Goal: Information Seeking & Learning: Learn about a topic

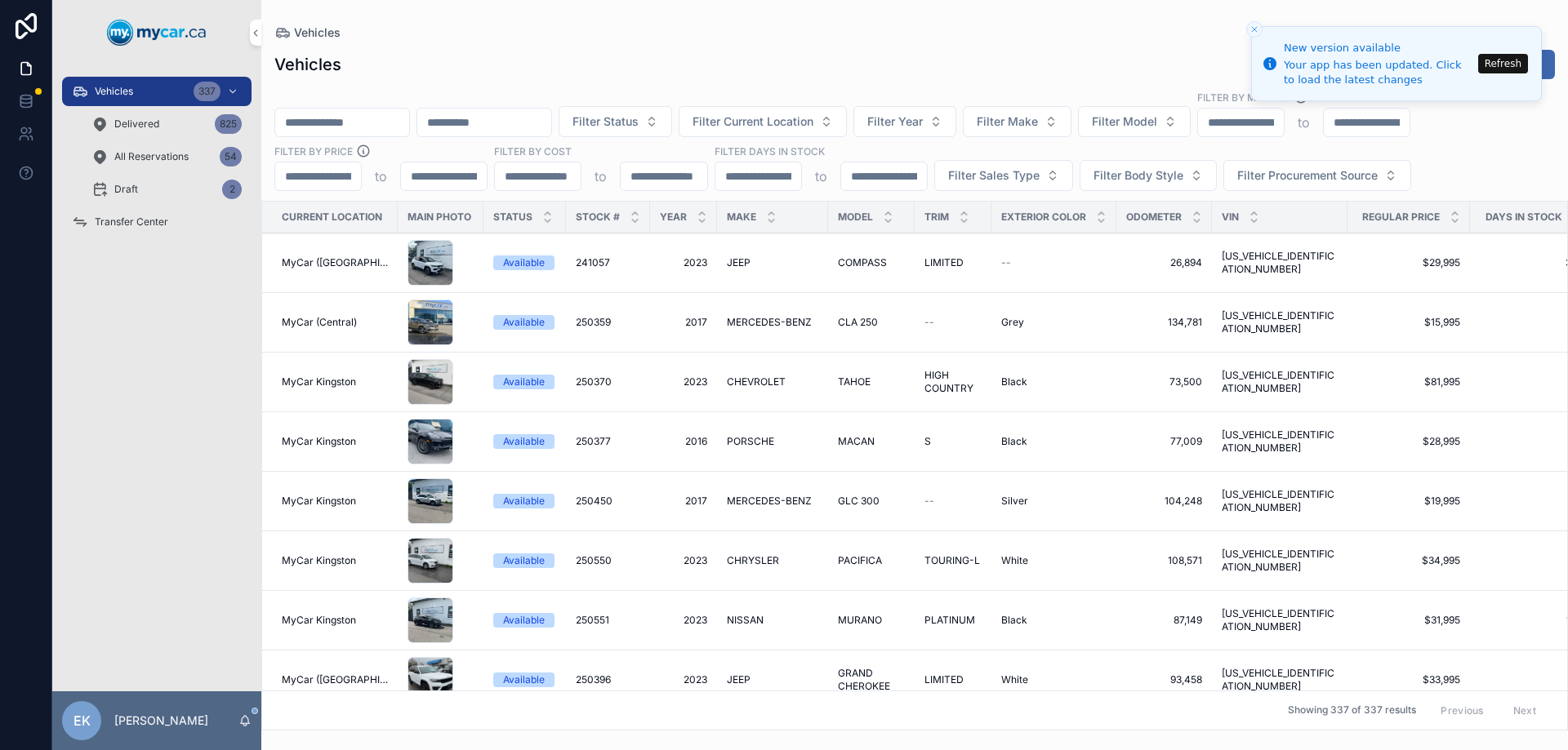
click at [594, 260] on span "241057" at bounding box center [592, 262] width 34 height 13
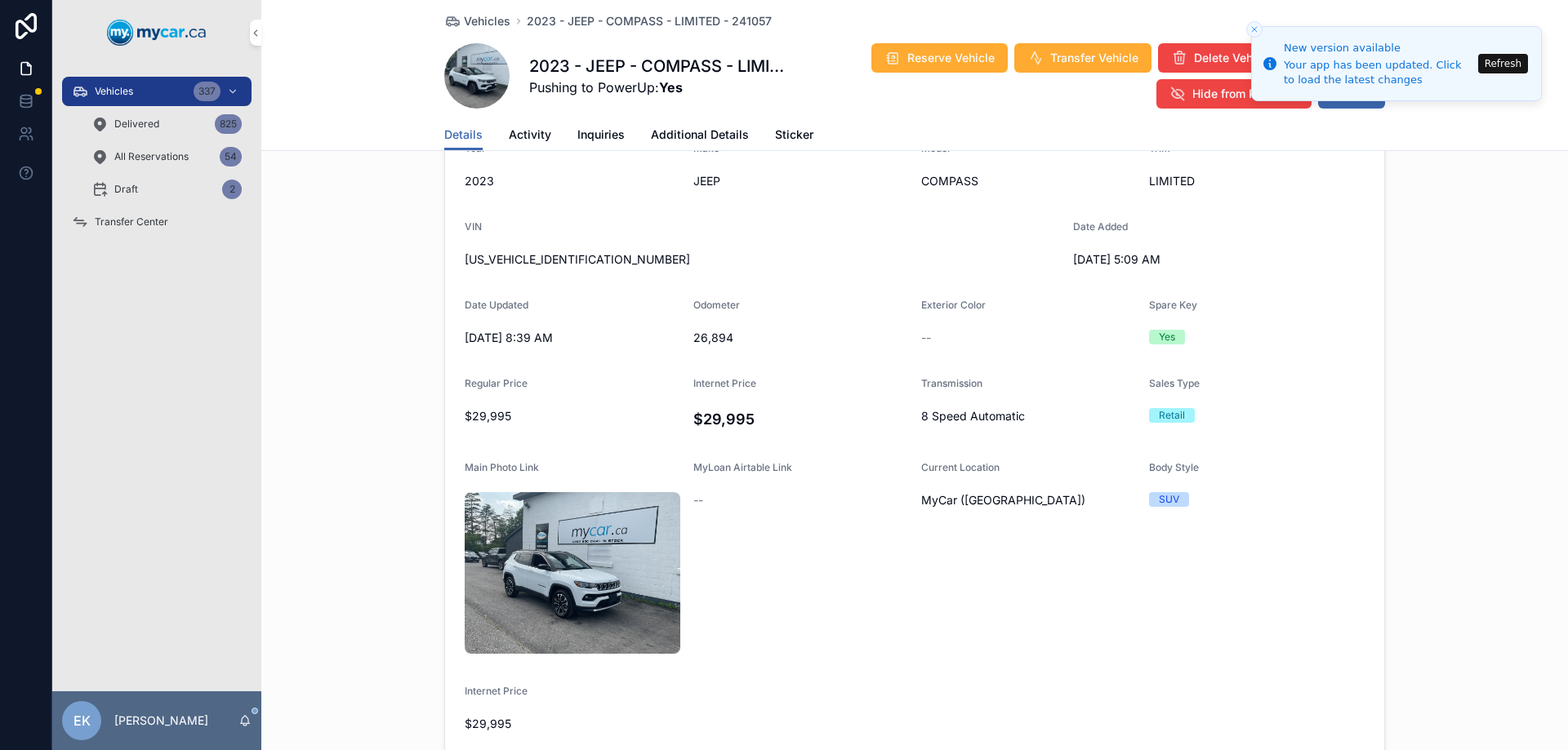
scroll to position [82, 0]
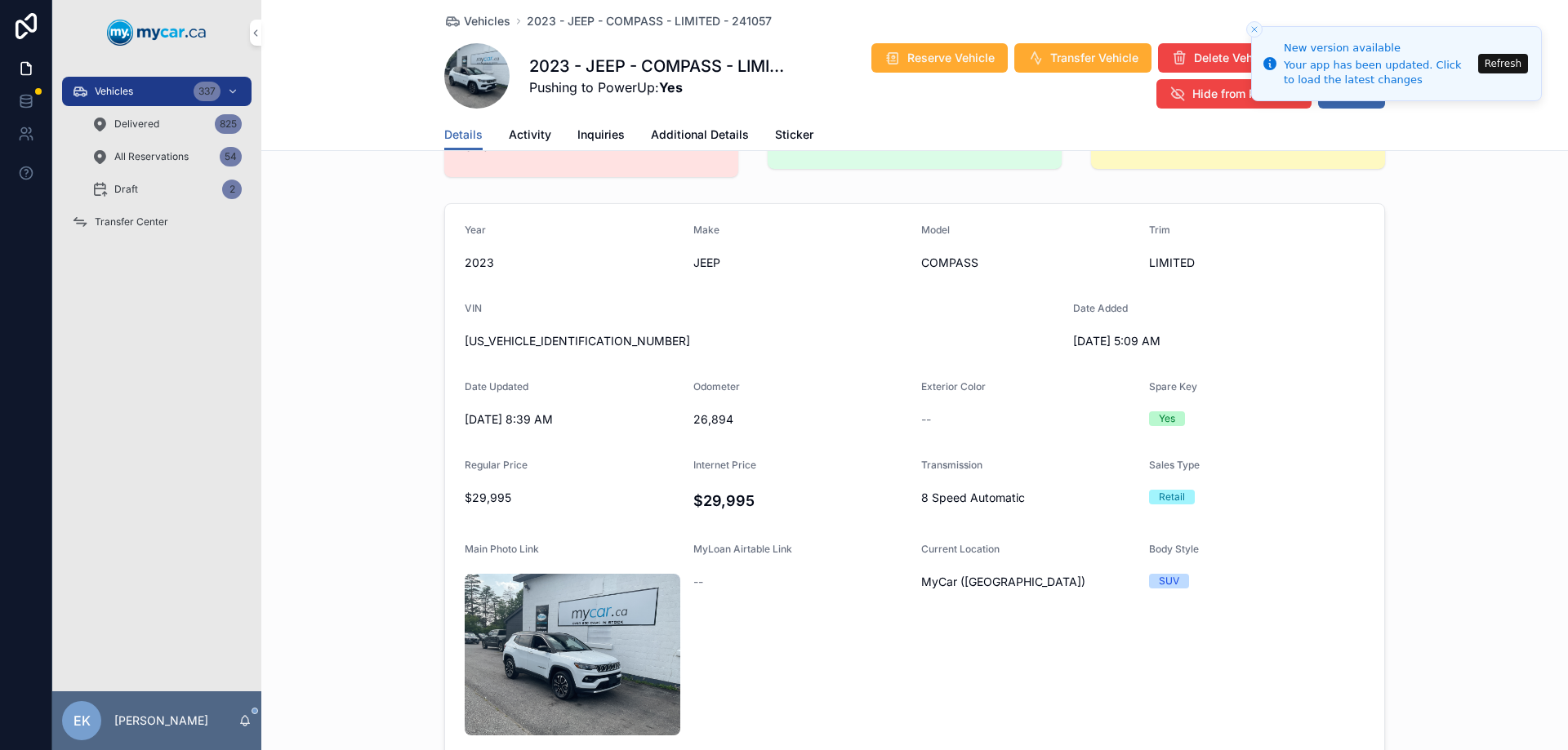
click at [1506, 62] on button "Refresh" at bounding box center [1503, 63] width 50 height 19
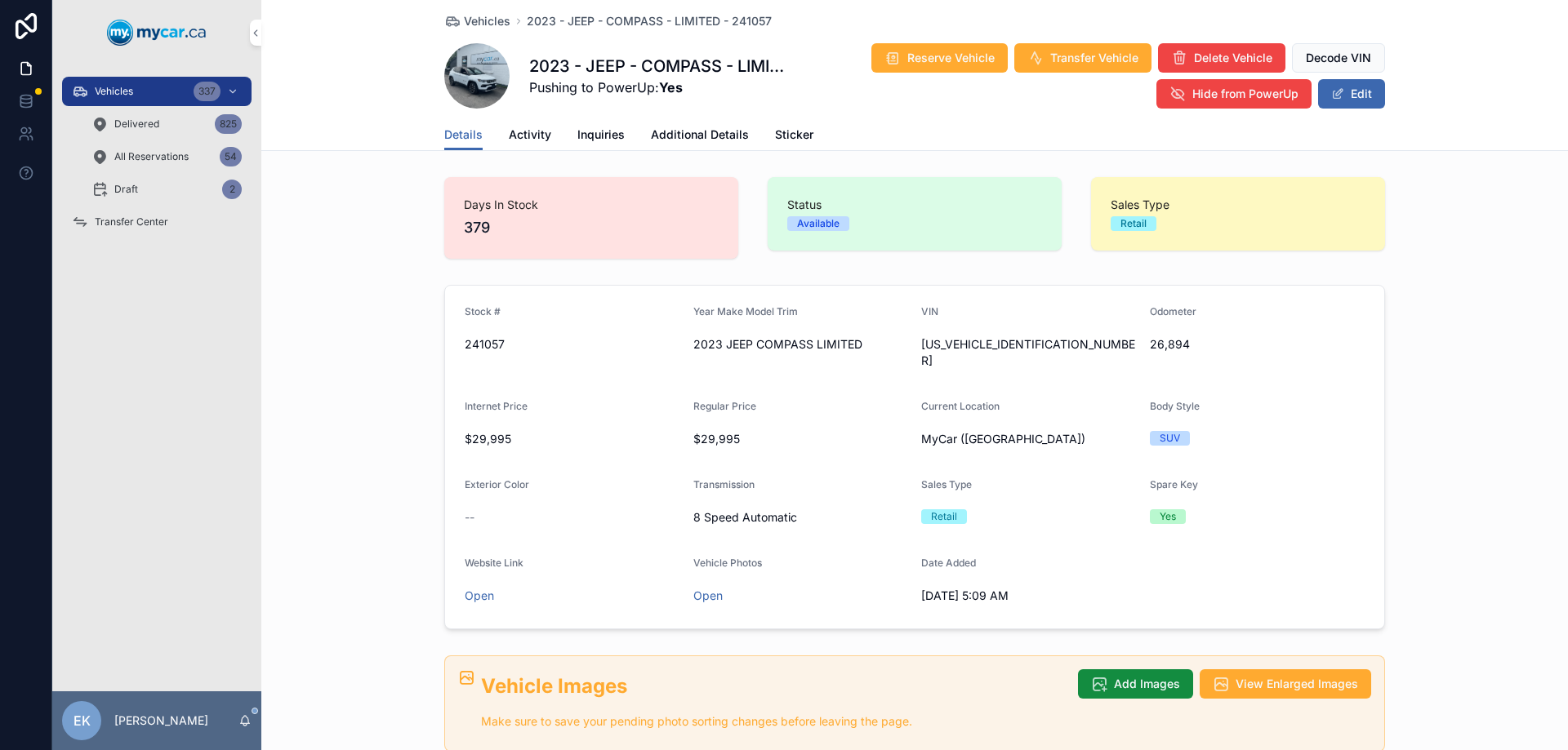
click at [129, 93] on span "Vehicles" at bounding box center [113, 90] width 38 height 13
